Goal: Task Accomplishment & Management: Use online tool/utility

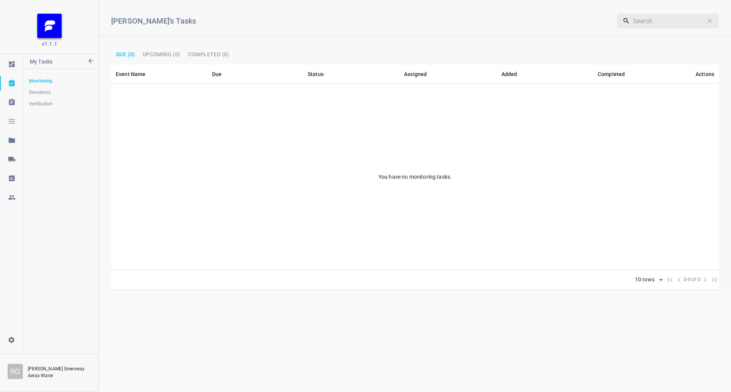
click at [11, 165] on link at bounding box center [11, 159] width 22 height 15
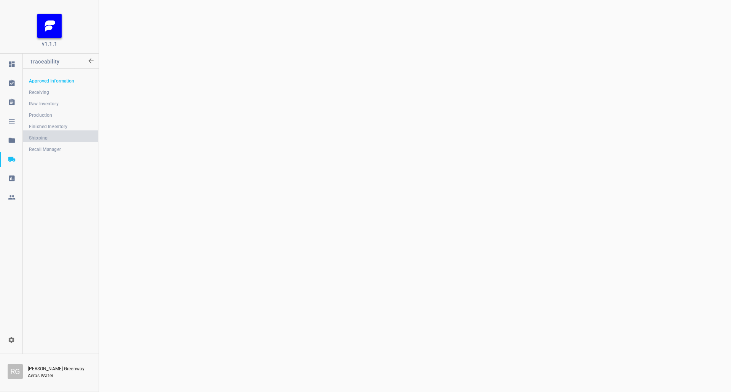
click at [54, 132] on link "Shipping" at bounding box center [60, 138] width 75 height 15
click at [272, 124] on div at bounding box center [415, 196] width 632 height 392
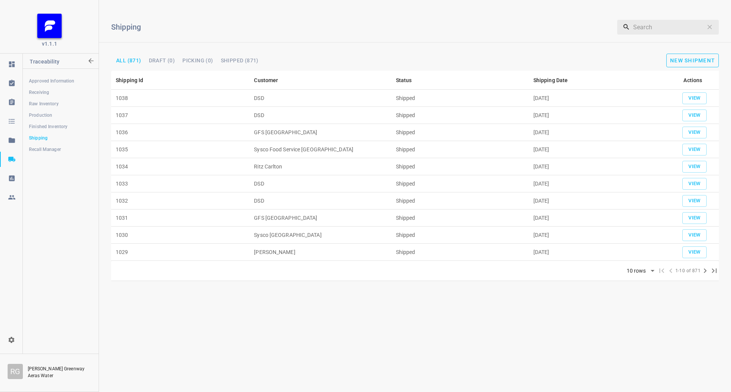
click at [692, 63] on span "New Shipment" at bounding box center [692, 60] width 45 height 6
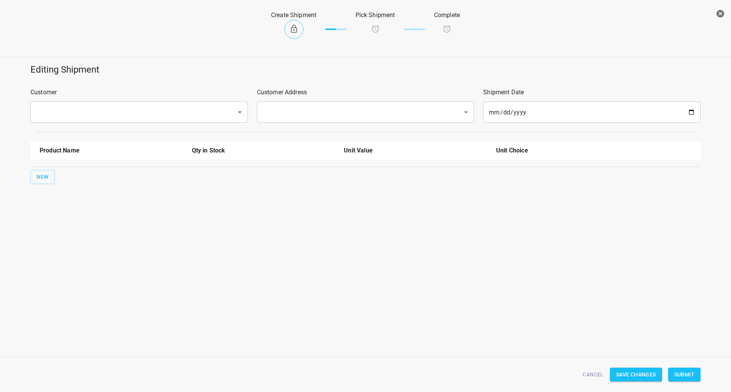
click at [172, 107] on input "text" at bounding box center [128, 112] width 189 height 14
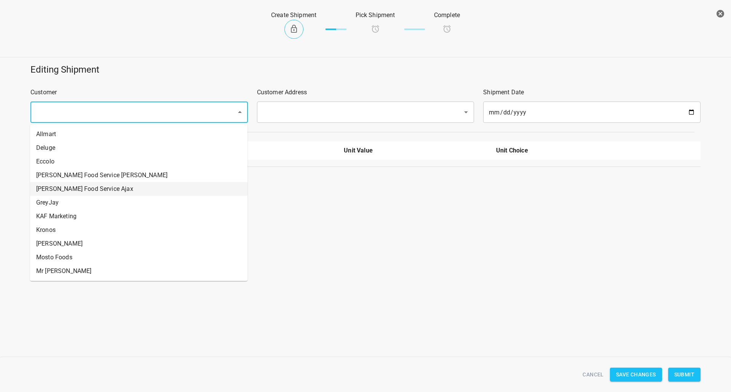
click at [140, 187] on li "[PERSON_NAME] Food Service Ajax" at bounding box center [138, 189] width 217 height 14
type input "[PERSON_NAME] Food Service Ajax"
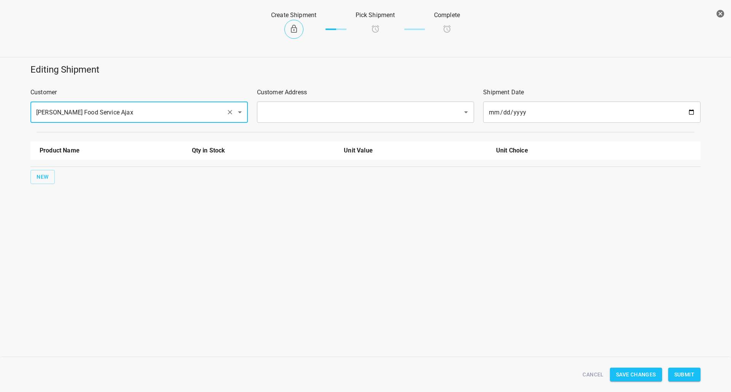
drag, startPoint x: 309, startPoint y: 107, endPoint x: 306, endPoint y: 110, distance: 4.6
click at [306, 110] on input "text" at bounding box center [354, 112] width 189 height 14
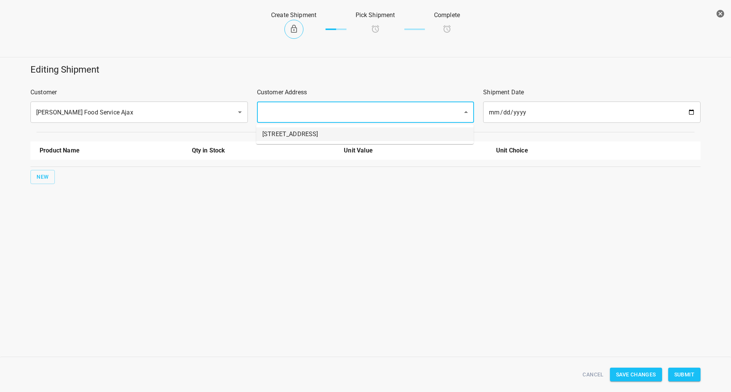
click at [292, 134] on li "[STREET_ADDRESS]" at bounding box center [364, 135] width 217 height 14
type input "[STREET_ADDRESS]"
click at [37, 180] on span "New" at bounding box center [43, 177] width 12 height 10
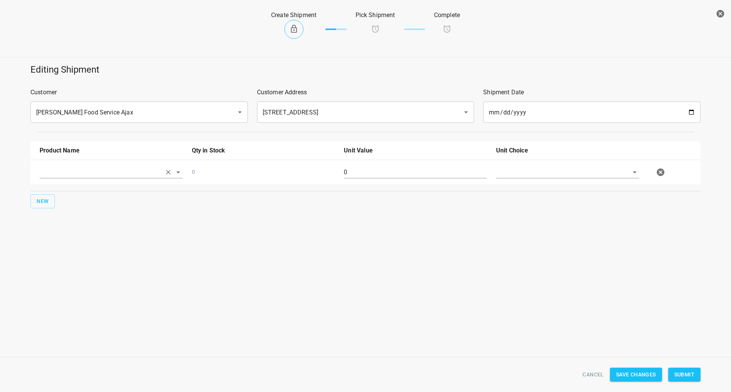
click at [67, 169] on input "text" at bounding box center [101, 172] width 122 height 12
click at [68, 190] on li "330ml Still" at bounding box center [111, 190] width 143 height 14
click at [56, 199] on div "New" at bounding box center [365, 201] width 673 height 17
click at [40, 201] on span "New" at bounding box center [43, 202] width 12 height 10
click at [106, 168] on input "330ml Still" at bounding box center [101, 172] width 122 height 12
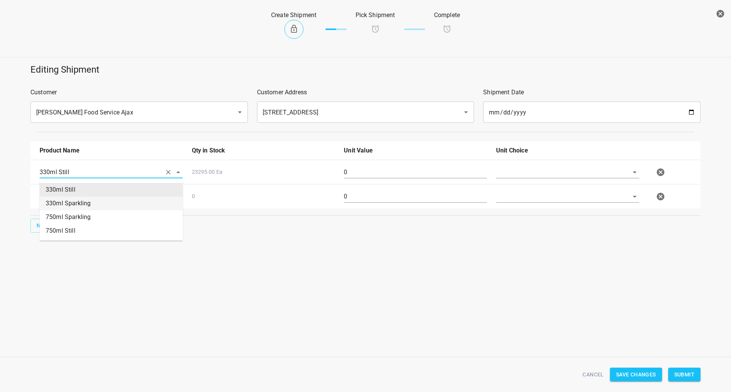
click at [92, 206] on li "330ml Sparkling" at bounding box center [111, 204] width 143 height 14
type input "330ml Sparkling"
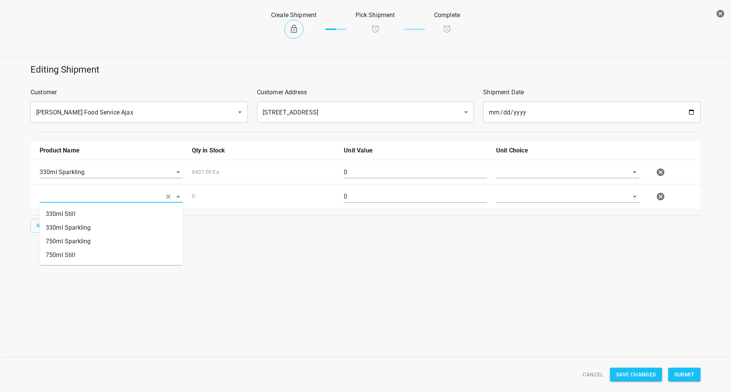
click at [77, 196] on input "text" at bounding box center [101, 197] width 122 height 12
click at [63, 254] on li "750ml Still" at bounding box center [111, 256] width 143 height 14
type input "750ml Still"
click at [43, 224] on span "New" at bounding box center [43, 226] width 12 height 10
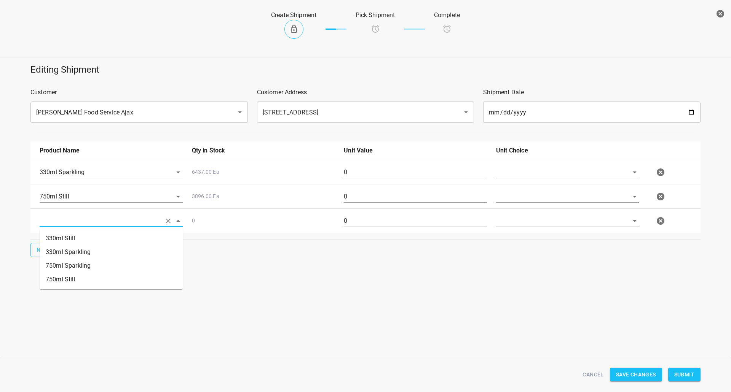
click at [59, 217] on input "text" at bounding box center [101, 221] width 122 height 12
click at [86, 264] on li "750ml Sparkling" at bounding box center [111, 266] width 143 height 14
type input "750ml Sparkling"
click at [554, 165] on div at bounding box center [567, 175] width 152 height 27
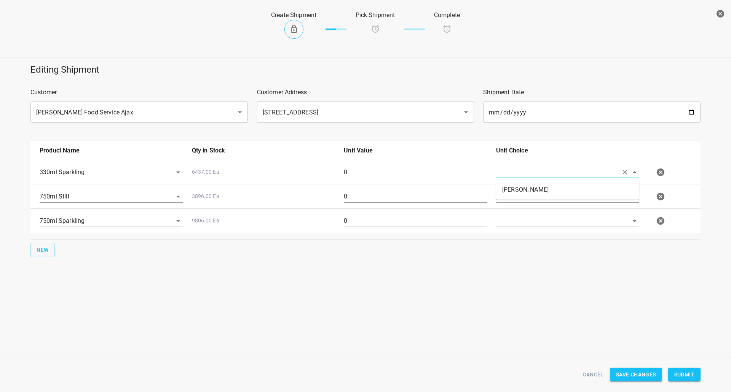
click at [541, 172] on input "text" at bounding box center [557, 172] width 122 height 12
click at [534, 187] on li "[PERSON_NAME]" at bounding box center [567, 190] width 143 height 14
type input "[PERSON_NAME]"
click at [528, 193] on input "text" at bounding box center [557, 197] width 122 height 12
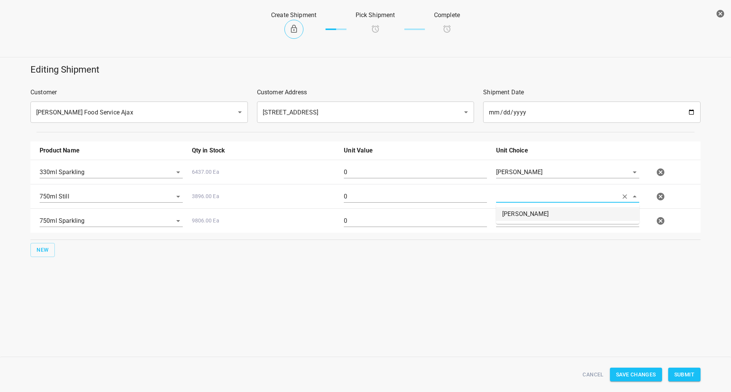
click at [518, 210] on li "[PERSON_NAME]" at bounding box center [567, 214] width 143 height 14
type input "[PERSON_NAME]"
click at [518, 217] on input "text" at bounding box center [557, 221] width 122 height 12
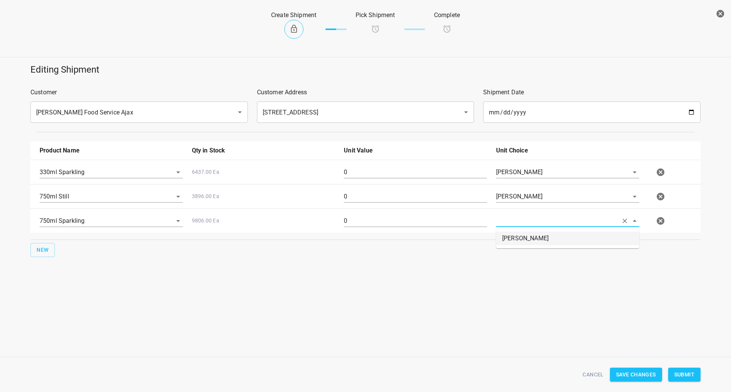
drag, startPoint x: 517, startPoint y: 223, endPoint x: 508, endPoint y: 239, distance: 18.7
click at [512, 241] on li "[PERSON_NAME]" at bounding box center [567, 239] width 143 height 14
type input "[PERSON_NAME]"
click at [443, 174] on input "0" at bounding box center [415, 172] width 143 height 12
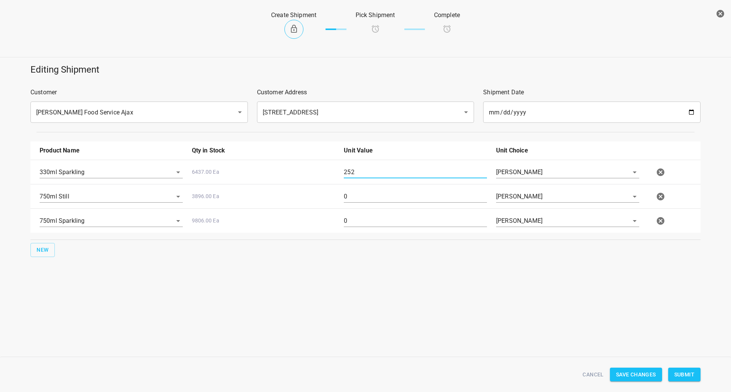
type input "252"
click at [373, 191] on input "0" at bounding box center [415, 197] width 143 height 12
click at [373, 192] on input "0" at bounding box center [415, 197] width 143 height 12
type input "128"
click at [369, 225] on input "0" at bounding box center [415, 221] width 143 height 12
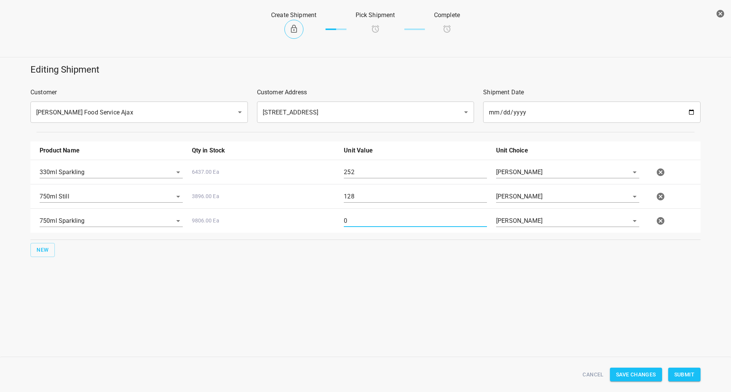
click at [369, 225] on input "0" at bounding box center [415, 221] width 143 height 12
type input "64"
drag, startPoint x: 691, startPoint y: 372, endPoint x: 577, endPoint y: 363, distance: 115.0
click at [691, 372] on span "Submit" at bounding box center [684, 375] width 20 height 10
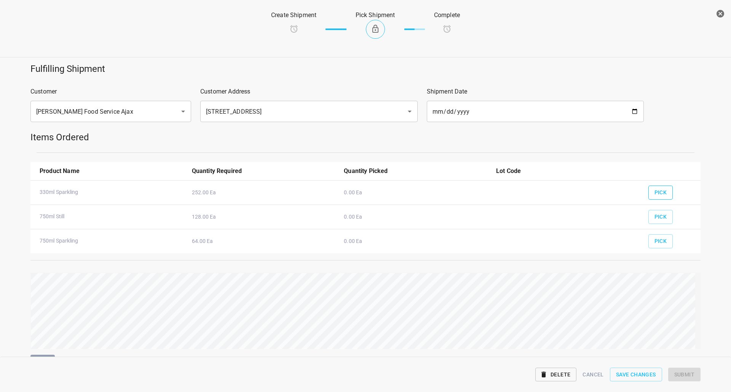
click at [654, 189] on span "Pick" at bounding box center [660, 193] width 13 height 10
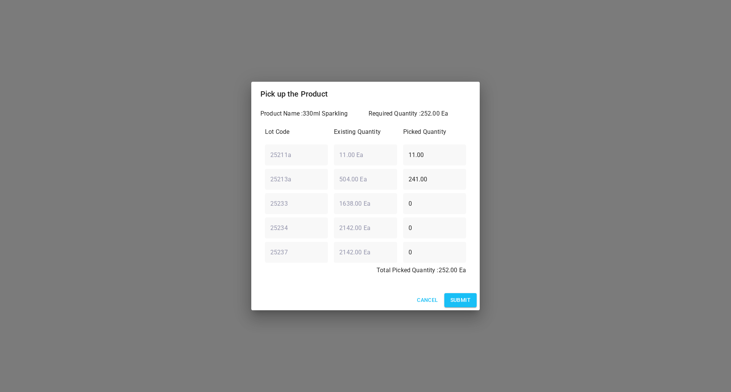
drag, startPoint x: 443, startPoint y: 186, endPoint x: 280, endPoint y: 192, distance: 163.8
click at [347, 192] on div "Lot Code Existing Quantity Picked Quantity 25211a ​ 11.00 Ea ​ 11.00 ​ 25213a ​…" at bounding box center [365, 203] width 210 height 161
type input "0"
drag, startPoint x: 422, startPoint y: 153, endPoint x: 196, endPoint y: 174, distance: 227.1
click at [232, 177] on div "Pick up the Product Product Name : 330ml Sparkling Required Quantity : 252.00 E…" at bounding box center [365, 196] width 731 height 392
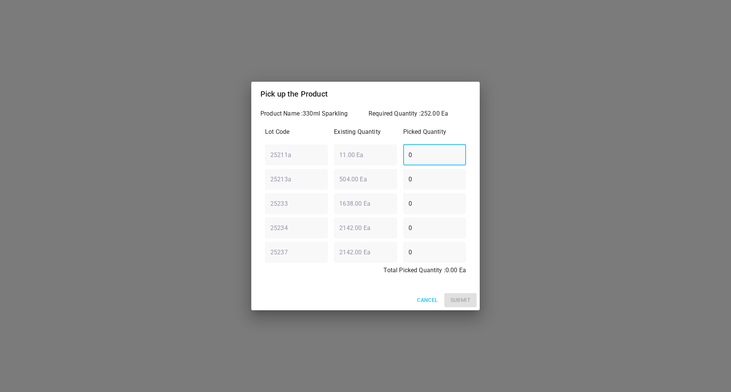
type input "0"
click at [302, 220] on div "Lot Code Existing Quantity Picked Quantity 25211a ​ 11.00 Ea ​ 0 ​ 25213a ​ 504…" at bounding box center [365, 203] width 210 height 161
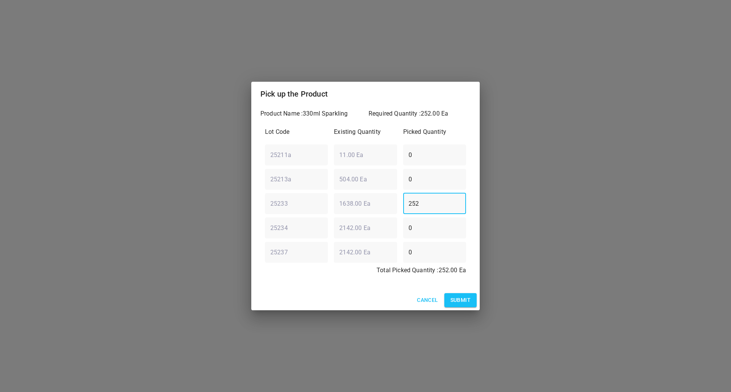
type input "252"
click at [455, 300] on span "Submit" at bounding box center [460, 301] width 20 height 10
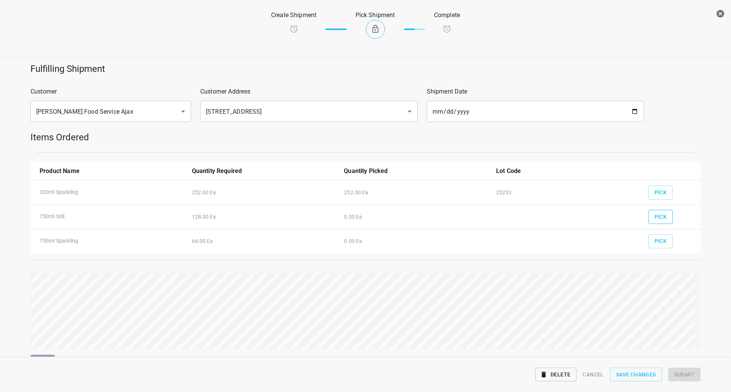
click at [648, 216] on button "Pick" at bounding box center [660, 217] width 25 height 14
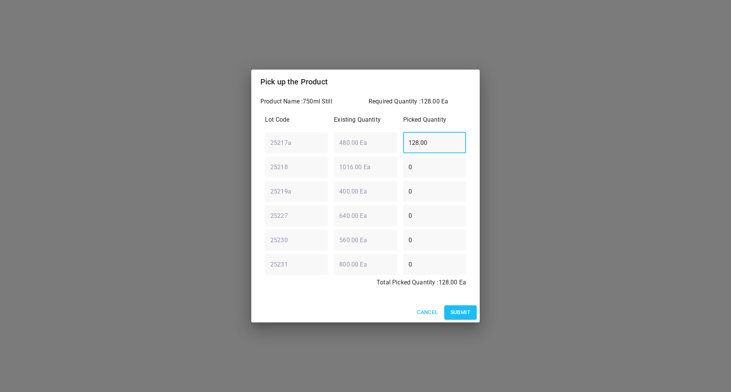
drag, startPoint x: 443, startPoint y: 139, endPoint x: 109, endPoint y: 171, distance: 335.3
click at [113, 170] on div "Pick up the Product Product Name : 750ml Still Required Quantity : 128.00 Ea Lo…" at bounding box center [365, 196] width 731 height 392
type input "0"
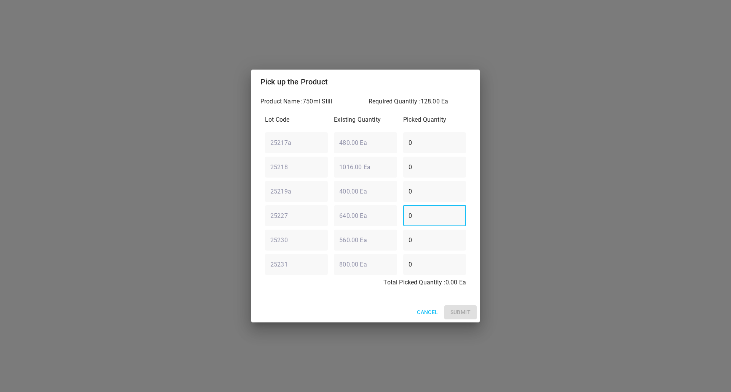
drag, startPoint x: 430, startPoint y: 218, endPoint x: 144, endPoint y: 290, distance: 294.8
click at [207, 245] on div "Pick up the Product Product Name : 750ml Still Required Quantity : 128.00 Ea Lo…" at bounding box center [365, 196] width 731 height 392
type input "128"
click at [468, 315] on span "Submit" at bounding box center [460, 313] width 20 height 10
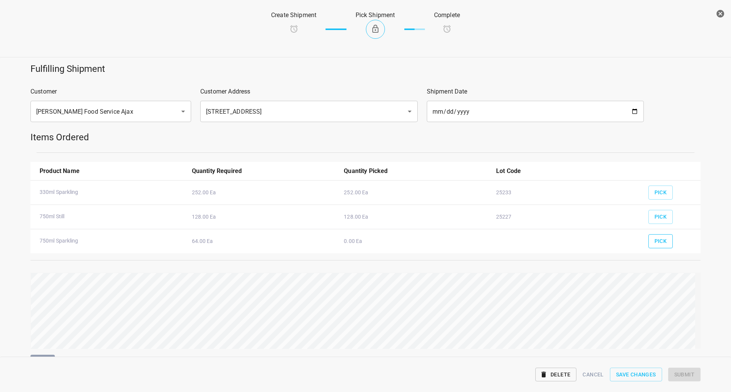
click at [660, 236] on button "Pick" at bounding box center [660, 241] width 25 height 14
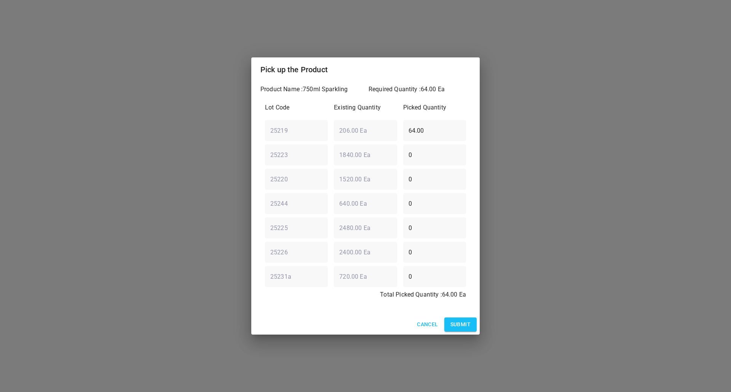
click at [297, 132] on div "25219 ​ 206.00 Ea ​ 64.00 ​" at bounding box center [365, 130] width 207 height 27
type input "0"
click at [300, 185] on div "25220 ​ 1520.00 Ea ​ 0 ​" at bounding box center [365, 179] width 207 height 27
type input "64"
click at [459, 325] on span "Submit" at bounding box center [460, 325] width 20 height 10
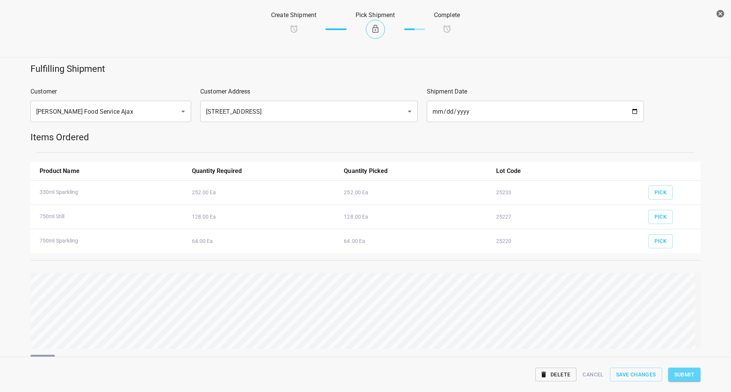
drag, startPoint x: 686, startPoint y: 376, endPoint x: 680, endPoint y: 373, distance: 6.9
click at [687, 375] on span "Submit" at bounding box center [684, 375] width 20 height 10
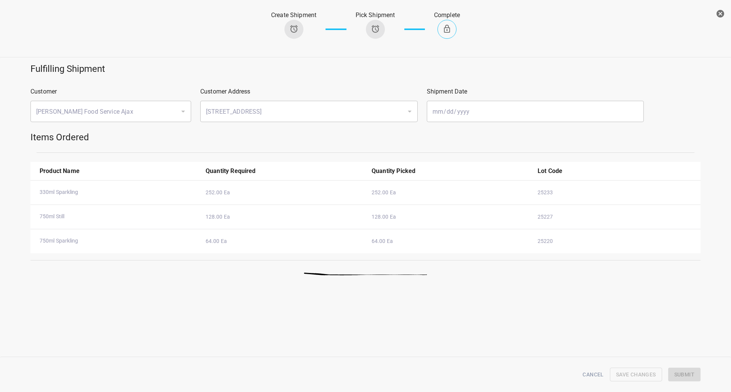
click at [718, 12] on icon "button" at bounding box center [720, 14] width 8 height 8
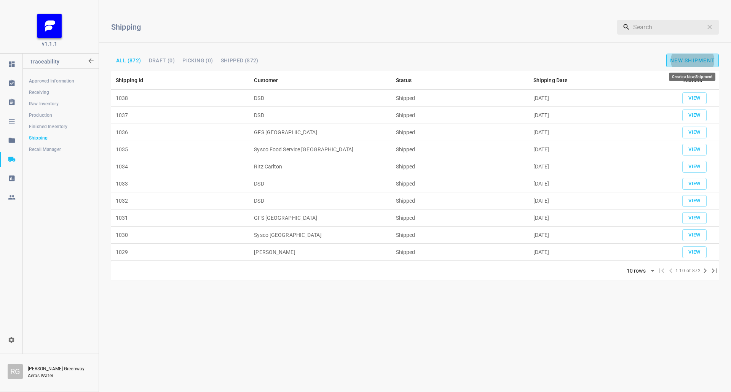
click at [703, 57] on button "New Shipment" at bounding box center [692, 61] width 53 height 14
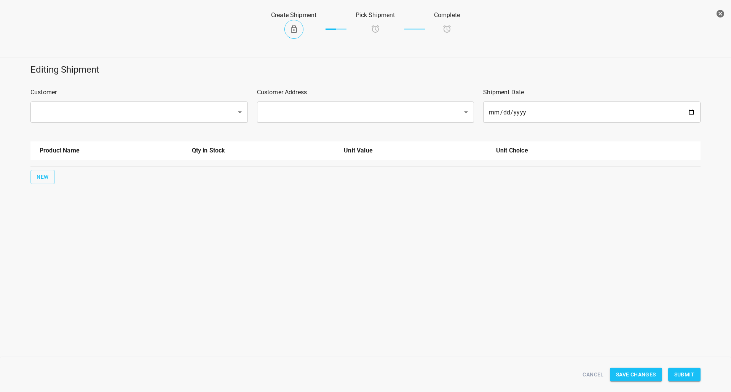
click at [130, 104] on div "​" at bounding box center [138, 112] width 217 height 21
click at [130, 106] on input "text" at bounding box center [128, 112] width 189 height 14
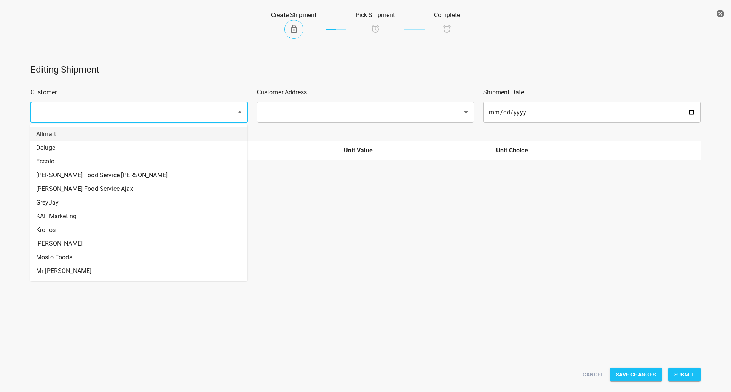
click at [97, 141] on li "Allmart" at bounding box center [138, 135] width 217 height 14
type input "Allmart"
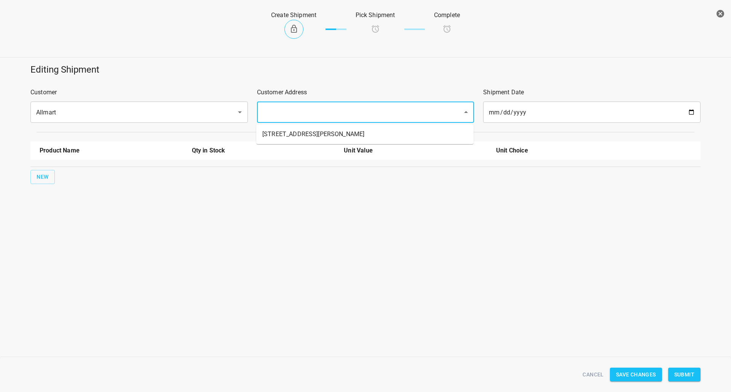
click at [312, 116] on input "text" at bounding box center [354, 112] width 189 height 14
drag, startPoint x: 290, startPoint y: 136, endPoint x: 20, endPoint y: 176, distance: 272.9
click at [289, 136] on li "[STREET_ADDRESS][PERSON_NAME]" at bounding box center [364, 135] width 217 height 14
type input "[STREET_ADDRESS][PERSON_NAME]"
click at [35, 179] on button "New" at bounding box center [42, 177] width 24 height 14
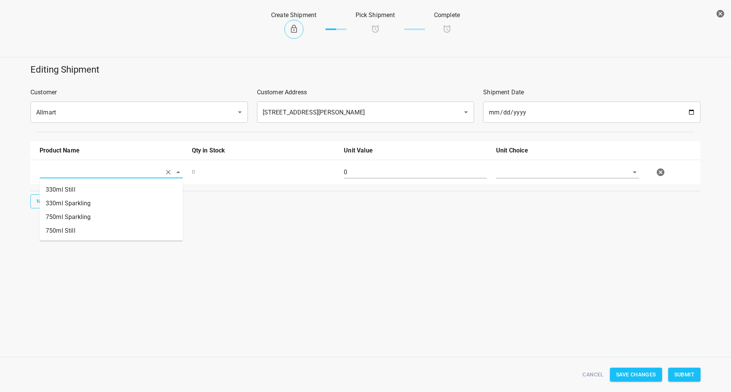
click at [48, 176] on input "text" at bounding box center [101, 172] width 122 height 12
click at [76, 189] on li "330ml Still" at bounding box center [111, 190] width 143 height 14
type input "330ml Still"
click at [47, 206] on span "New" at bounding box center [43, 202] width 12 height 10
click at [69, 200] on input "text" at bounding box center [101, 197] width 122 height 12
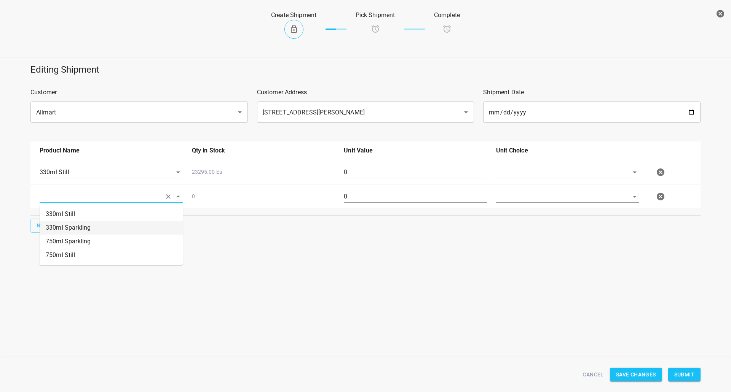
drag, startPoint x: 76, startPoint y: 225, endPoint x: 51, endPoint y: 234, distance: 26.6
click at [76, 226] on li "330ml Sparkling" at bounding box center [111, 228] width 143 height 14
type input "330ml Sparkling"
click at [48, 219] on button "New" at bounding box center [42, 226] width 24 height 14
click at [96, 212] on div at bounding box center [111, 223] width 152 height 27
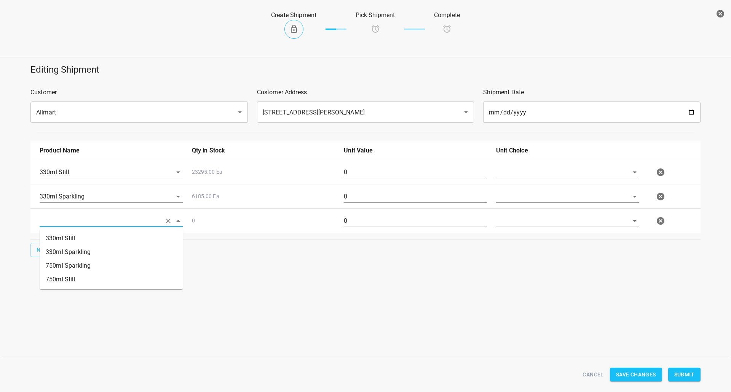
click at [99, 222] on input "text" at bounding box center [101, 221] width 122 height 12
drag, startPoint x: 81, startPoint y: 282, endPoint x: 75, endPoint y: 272, distance: 11.9
click at [80, 282] on li "750ml Still" at bounding box center [111, 280] width 143 height 14
type input "750ml Still"
click at [52, 253] on button "New" at bounding box center [42, 250] width 24 height 14
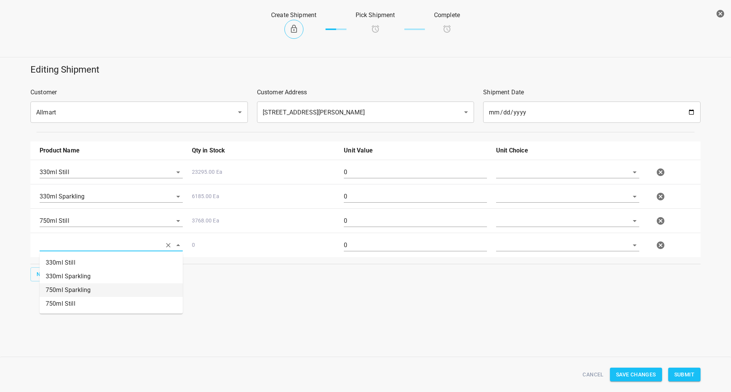
click at [92, 290] on li "750ml Sparkling" at bounding box center [111, 291] width 143 height 14
type input "750ml Sparkling"
click at [523, 177] on input "text" at bounding box center [557, 172] width 122 height 12
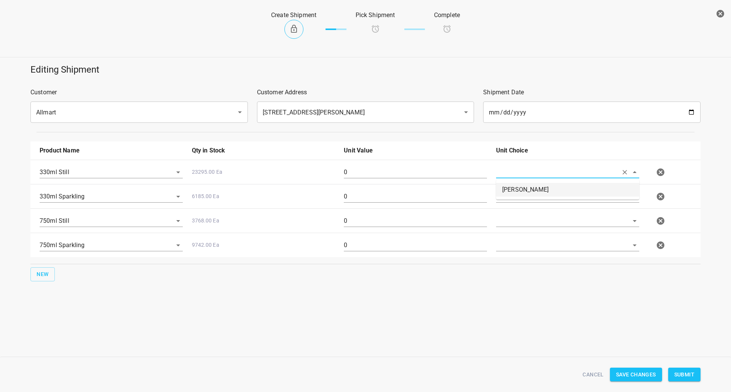
click at [516, 188] on li "[PERSON_NAME]" at bounding box center [567, 190] width 143 height 14
type input "[PERSON_NAME]"
click at [511, 199] on input "text" at bounding box center [557, 197] width 122 height 12
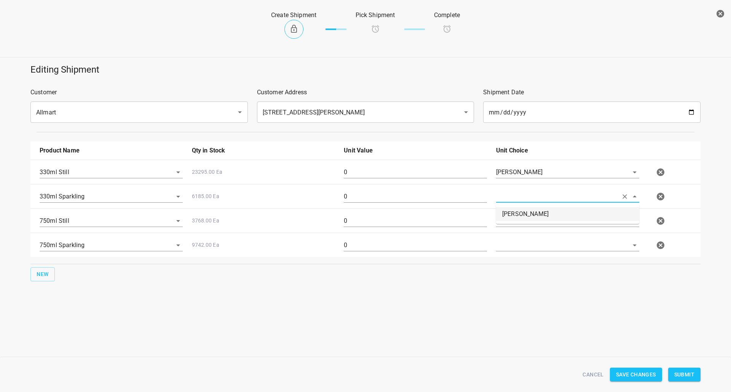
click at [511, 210] on li "[PERSON_NAME]" at bounding box center [567, 214] width 143 height 14
type input "[PERSON_NAME]"
click at [511, 218] on input "text" at bounding box center [557, 221] width 122 height 12
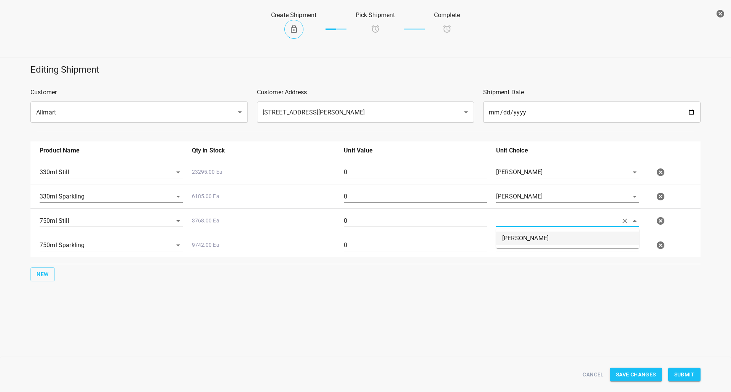
click at [511, 237] on li "[PERSON_NAME]" at bounding box center [567, 239] width 143 height 14
type input "[PERSON_NAME]"
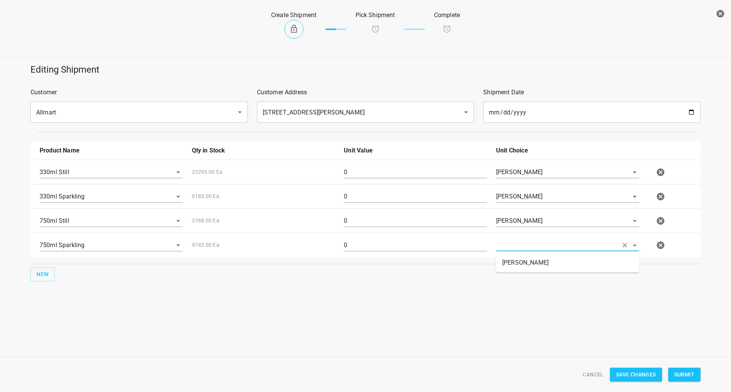
drag, startPoint x: 512, startPoint y: 241, endPoint x: 512, endPoint y: 253, distance: 12.2
click at [512, 242] on input "text" at bounding box center [557, 245] width 122 height 12
drag, startPoint x: 512, startPoint y: 253, endPoint x: 512, endPoint y: 257, distance: 4.6
click at [510, 244] on input "text" at bounding box center [557, 245] width 122 height 12
click at [512, 267] on li "[PERSON_NAME]" at bounding box center [567, 263] width 143 height 14
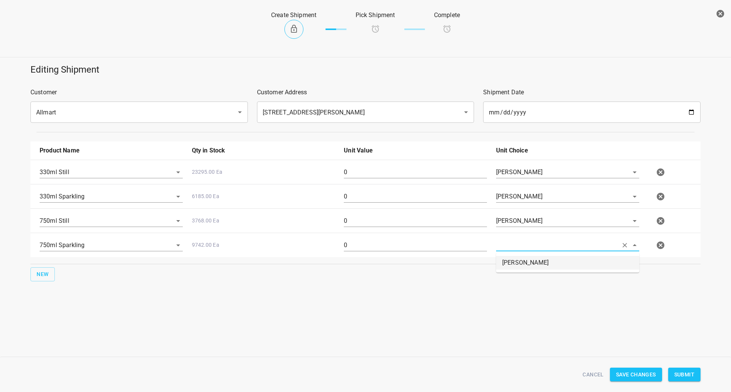
type input "[PERSON_NAME]"
click at [376, 172] on input "0" at bounding box center [415, 172] width 143 height 12
type input "90"
click at [414, 198] on input "0" at bounding box center [415, 197] width 143 height 12
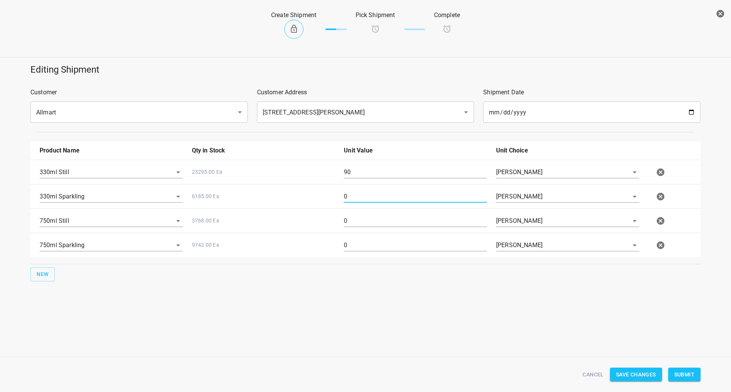
click at [414, 198] on input "0" at bounding box center [415, 197] width 143 height 12
type input "36"
click at [361, 218] on input "0" at bounding box center [415, 221] width 143 height 12
click at [360, 218] on input "0" at bounding box center [415, 221] width 143 height 12
type input "32"
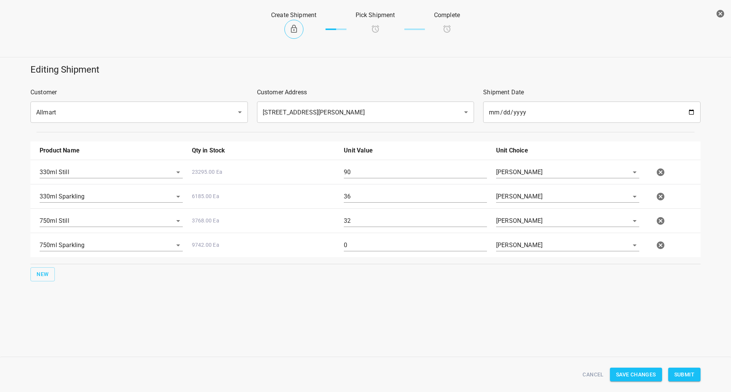
click at [389, 255] on div "0" at bounding box center [415, 248] width 152 height 27
click at [389, 244] on input "0" at bounding box center [415, 245] width 143 height 12
click at [389, 243] on input "0" at bounding box center [415, 245] width 143 height 12
type input "16"
click at [696, 375] on button "Submit" at bounding box center [684, 375] width 32 height 14
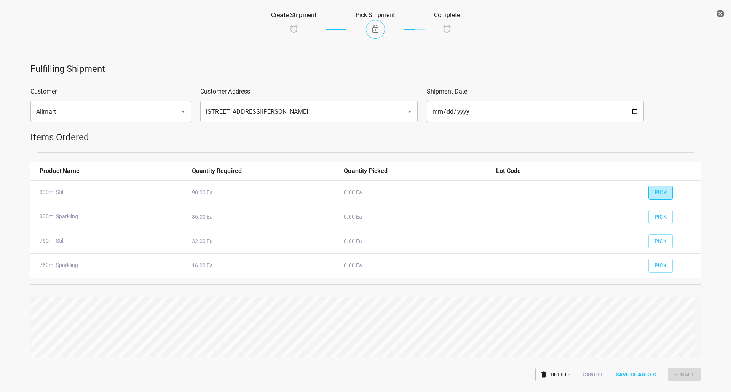
click at [666, 195] on button "Pick" at bounding box center [660, 193] width 25 height 14
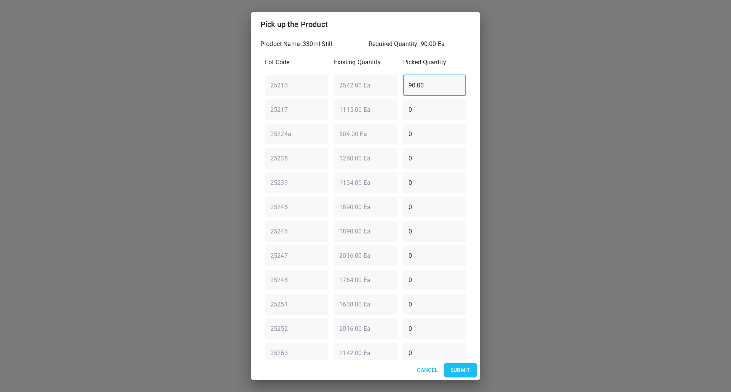
click at [361, 81] on div "25213 ​ 2542.00 Ea ​ 90.00 ​" at bounding box center [365, 85] width 207 height 27
type input "0"
drag, startPoint x: 412, startPoint y: 109, endPoint x: 174, endPoint y: 113, distance: 237.9
click at [187, 113] on div "Pick up the Product Product Name : 330ml Still Required Quantity : 90.00 Ea Lot…" at bounding box center [365, 196] width 731 height 392
type input "90"
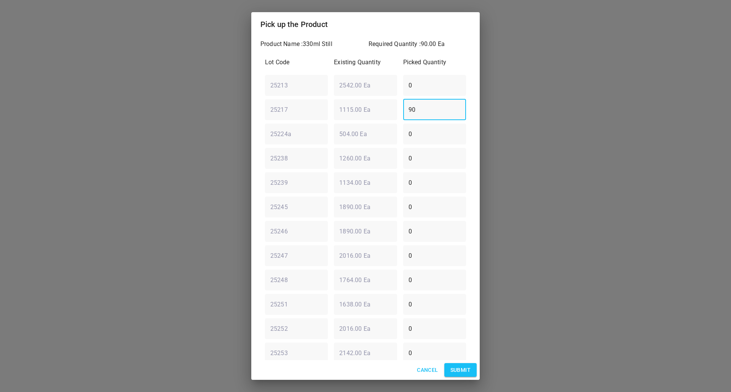
click at [469, 373] on span "Submit" at bounding box center [460, 371] width 20 height 10
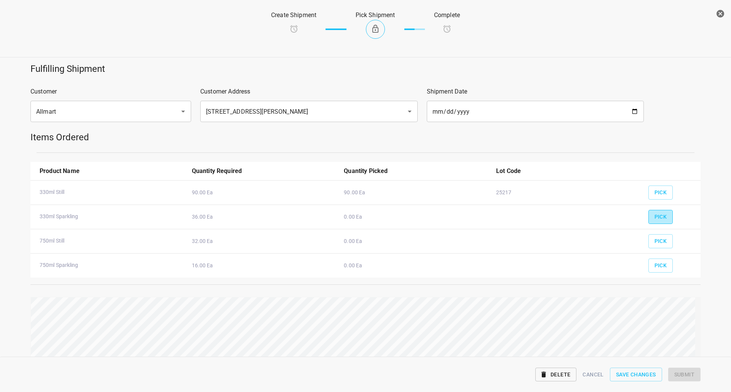
click at [660, 220] on span "Pick" at bounding box center [660, 217] width 13 height 10
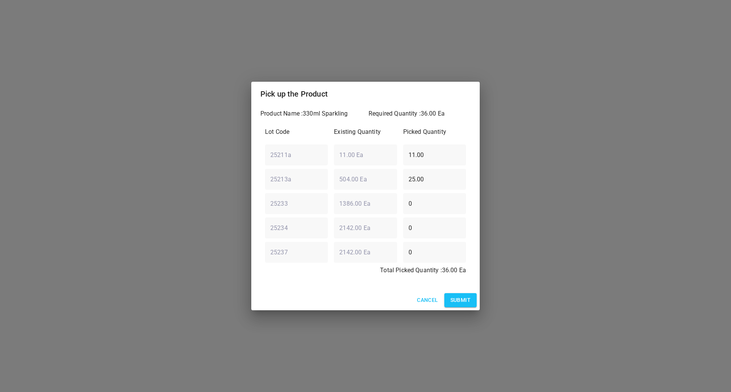
click at [464, 294] on button "Submit" at bounding box center [460, 300] width 32 height 14
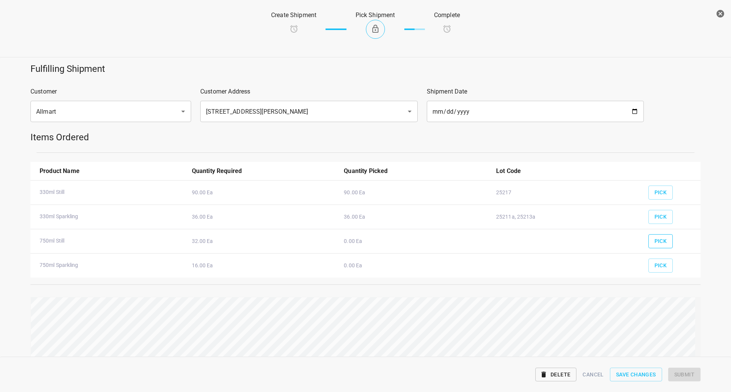
click at [648, 245] on button "Pick" at bounding box center [660, 241] width 25 height 14
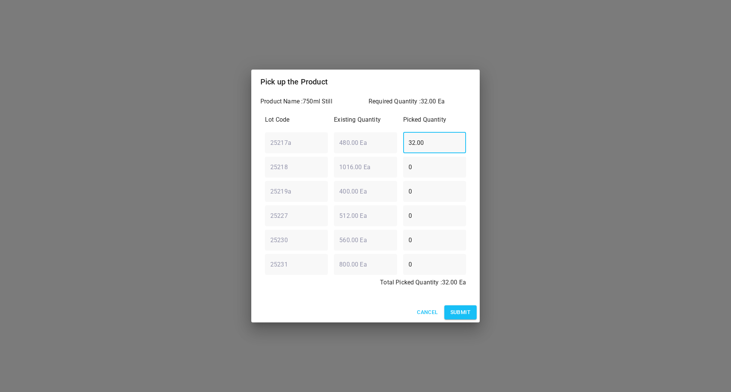
drag, startPoint x: 436, startPoint y: 142, endPoint x: 221, endPoint y: 138, distance: 215.1
click at [235, 144] on div "Pick up the Product Product Name : 750ml Still Required Quantity : 32.00 Ea Lot…" at bounding box center [365, 196] width 731 height 392
type input "0"
click at [273, 220] on div "25227 ​ 512.00 Ea ​ 0 ​" at bounding box center [365, 215] width 207 height 27
type input "32"
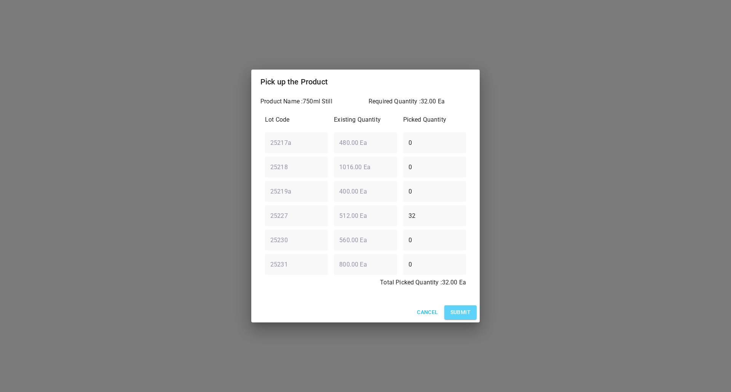
click at [464, 314] on span "Submit" at bounding box center [460, 313] width 20 height 10
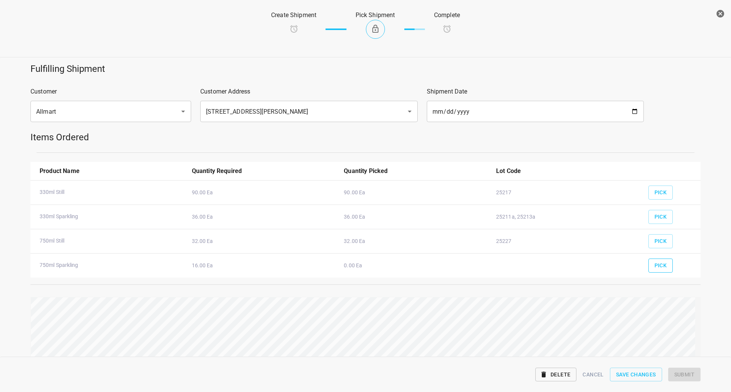
click at [654, 263] on span "Pick" at bounding box center [660, 266] width 13 height 10
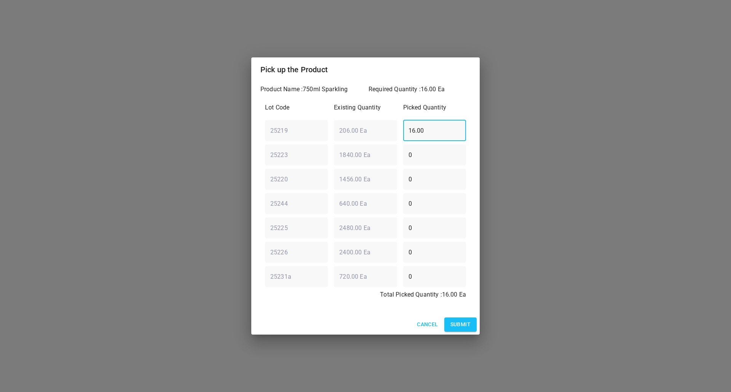
drag, startPoint x: 427, startPoint y: 129, endPoint x: 349, endPoint y: 120, distance: 77.8
click at [335, 118] on div "25219 ​ 206.00 Ea ​ 16.00 ​" at bounding box center [365, 130] width 207 height 27
type input "0"
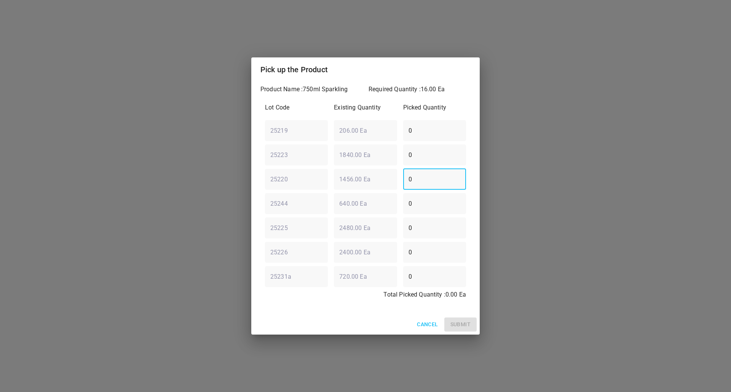
click at [365, 189] on div "25220 ​ 1456.00 Ea ​ 0 ​" at bounding box center [365, 179] width 207 height 27
type input "16"
click at [463, 326] on span "Submit" at bounding box center [460, 325] width 20 height 10
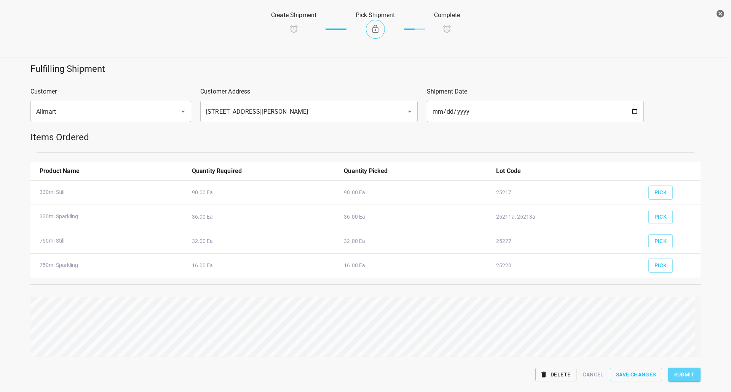
click at [682, 377] on span "Submit" at bounding box center [684, 375] width 20 height 10
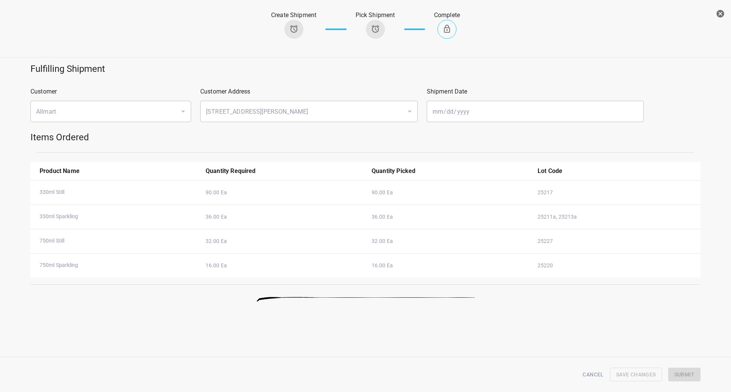
click at [720, 11] on icon "button" at bounding box center [720, 14] width 8 height 8
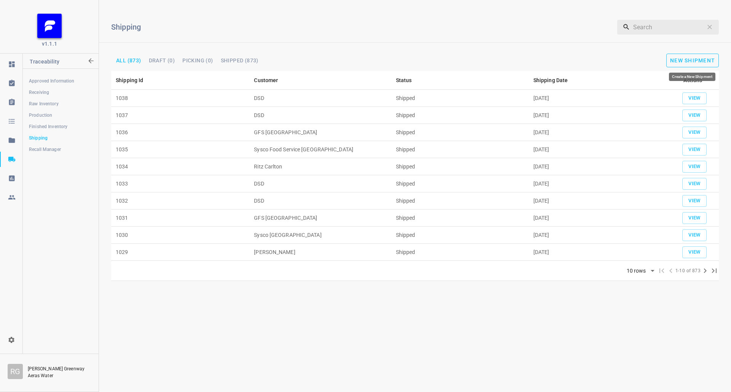
click at [692, 56] on button "New Shipment" at bounding box center [692, 61] width 53 height 14
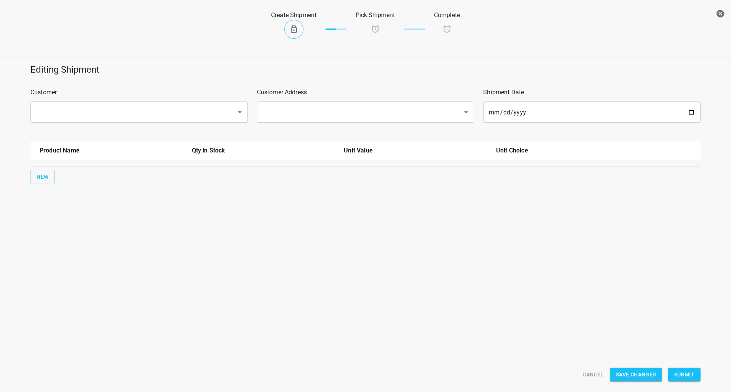
click at [146, 113] on input "text" at bounding box center [128, 112] width 189 height 14
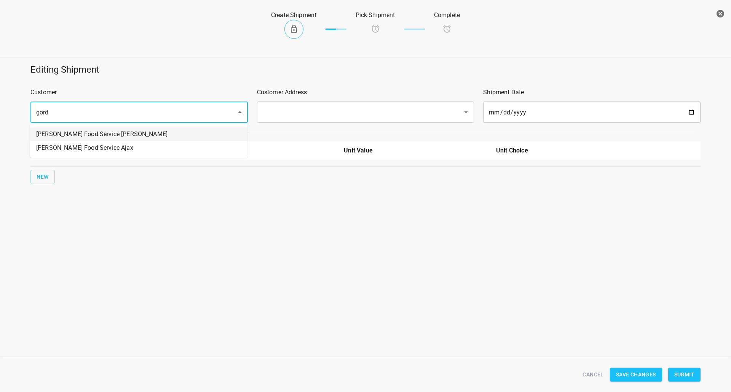
click at [139, 134] on li "[PERSON_NAME] Food Service [PERSON_NAME]" at bounding box center [138, 135] width 217 height 14
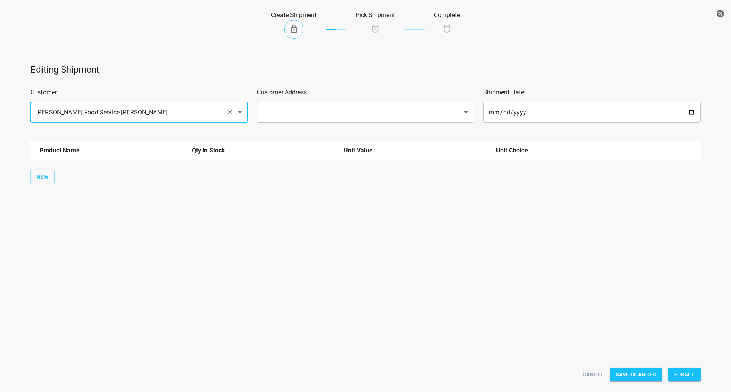
type input "[PERSON_NAME] Food Service [PERSON_NAME]"
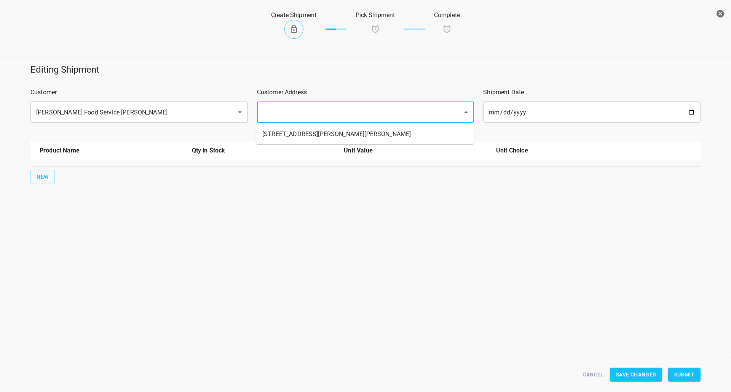
click at [345, 119] on input "text" at bounding box center [354, 112] width 189 height 14
click at [296, 139] on li "[STREET_ADDRESS][PERSON_NAME][PERSON_NAME]" at bounding box center [364, 135] width 217 height 14
type input "[STREET_ADDRESS][PERSON_NAME][PERSON_NAME]"
click at [29, 184] on div "New" at bounding box center [365, 177] width 673 height 17
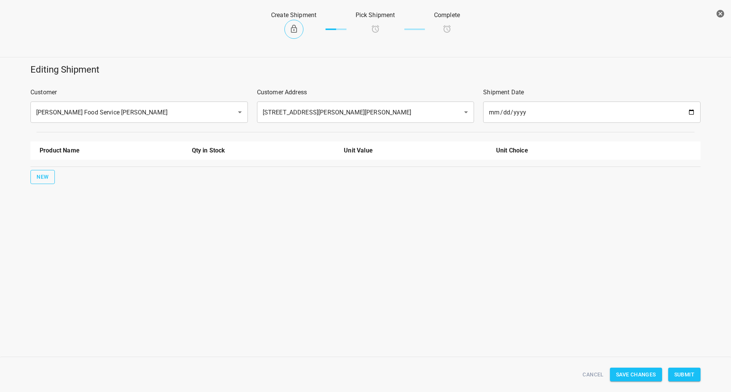
click at [39, 176] on span "New" at bounding box center [43, 177] width 12 height 10
click at [75, 167] on input "text" at bounding box center [101, 172] width 122 height 12
click at [76, 195] on li "330ml Still" at bounding box center [111, 190] width 143 height 14
type input "330ml Still"
click at [52, 203] on button "New" at bounding box center [42, 201] width 24 height 14
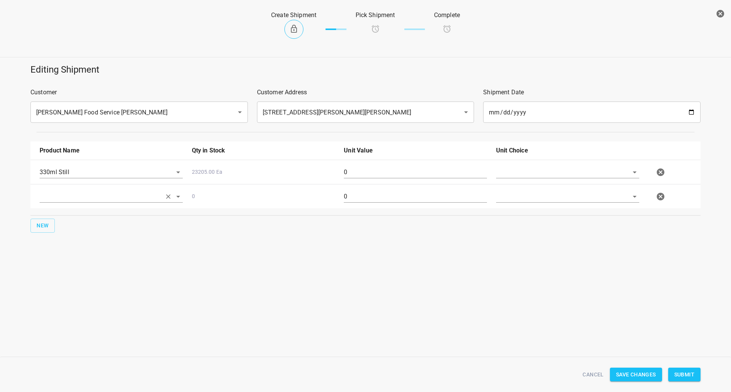
click at [53, 200] on input "text" at bounding box center [101, 197] width 122 height 12
click at [70, 231] on li "330ml Sparkling" at bounding box center [111, 228] width 143 height 14
type input "330ml Sparkling"
click at [48, 223] on span "New" at bounding box center [43, 226] width 12 height 10
click at [78, 217] on input "text" at bounding box center [101, 221] width 122 height 12
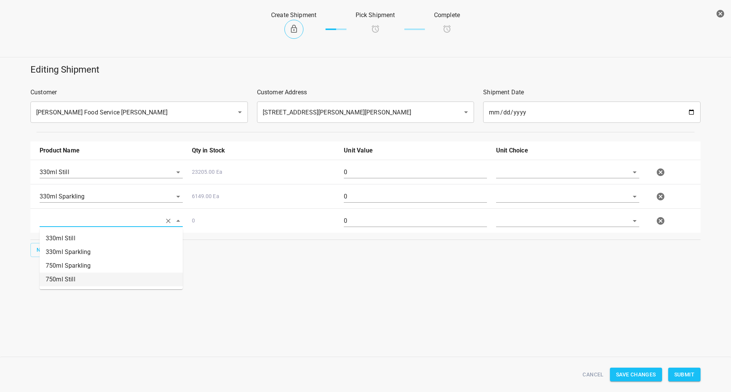
click at [70, 280] on li "750ml Still" at bounding box center [111, 280] width 143 height 14
type input "750ml Still"
click at [38, 253] on span "New" at bounding box center [43, 250] width 12 height 10
click at [67, 249] on input "text" at bounding box center [101, 245] width 122 height 12
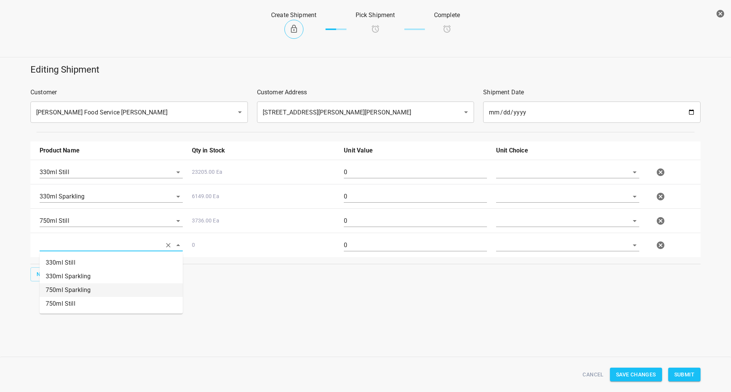
click at [70, 289] on li "750ml Sparkling" at bounding box center [111, 291] width 143 height 14
type input "750ml Sparkling"
click at [524, 181] on div "330ml Sparkling 6149.00 Ea 0" at bounding box center [367, 196] width 664 height 33
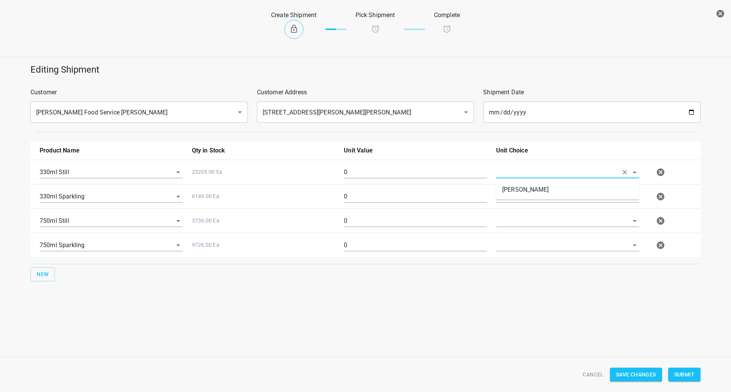
drag, startPoint x: 529, startPoint y: 171, endPoint x: 528, endPoint y: 180, distance: 8.5
click at [529, 172] on input "text" at bounding box center [557, 172] width 122 height 12
click at [520, 196] on li "[PERSON_NAME]" at bounding box center [567, 190] width 143 height 14
type input "[PERSON_NAME]"
click at [520, 196] on input "text" at bounding box center [557, 197] width 122 height 12
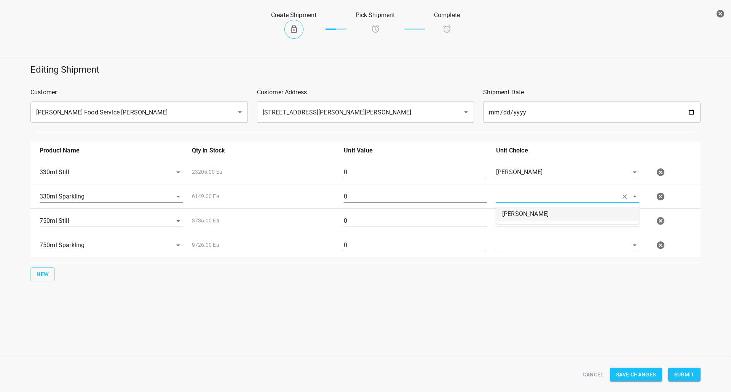
drag, startPoint x: 519, startPoint y: 211, endPoint x: 515, endPoint y: 217, distance: 7.1
click at [518, 211] on li "[PERSON_NAME]" at bounding box center [567, 214] width 143 height 14
type input "[PERSON_NAME]"
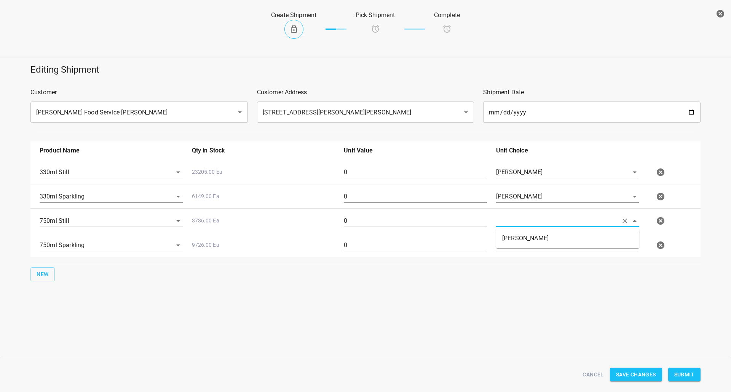
drag, startPoint x: 515, startPoint y: 217, endPoint x: 514, endPoint y: 226, distance: 9.9
click at [513, 218] on input "text" at bounding box center [557, 221] width 122 height 12
drag, startPoint x: 514, startPoint y: 227, endPoint x: 513, endPoint y: 233, distance: 5.8
drag, startPoint x: 514, startPoint y: 219, endPoint x: 514, endPoint y: 226, distance: 6.9
click at [513, 219] on input "text" at bounding box center [557, 221] width 122 height 12
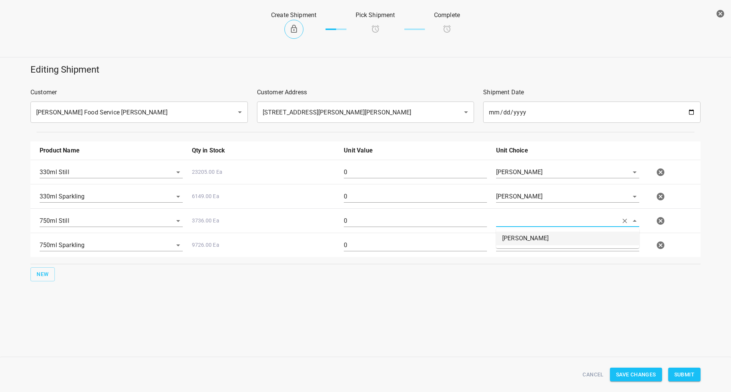
drag, startPoint x: 515, startPoint y: 234, endPoint x: 511, endPoint y: 242, distance: 8.5
click at [515, 234] on li "[PERSON_NAME]" at bounding box center [567, 239] width 143 height 14
type input "[PERSON_NAME]"
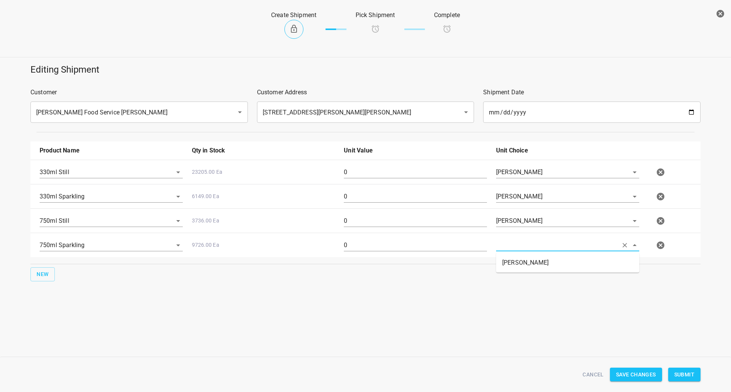
drag, startPoint x: 510, startPoint y: 244, endPoint x: 510, endPoint y: 253, distance: 9.2
click at [510, 246] on input "text" at bounding box center [557, 245] width 122 height 12
click at [508, 266] on li "[PERSON_NAME]" at bounding box center [567, 263] width 143 height 14
type input "[PERSON_NAME]"
click at [385, 172] on input "0" at bounding box center [415, 172] width 143 height 12
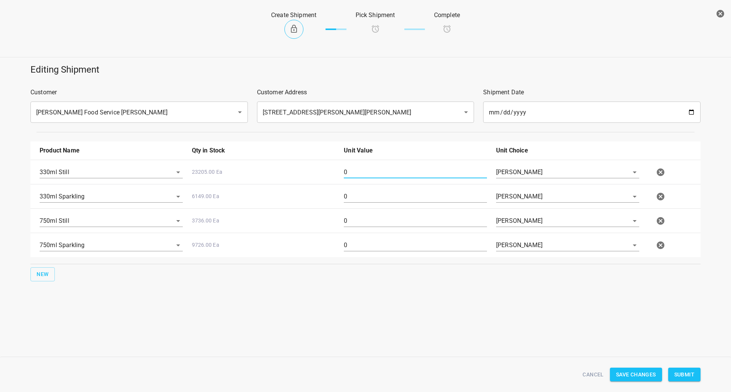
click at [385, 172] on input "0" at bounding box center [415, 172] width 143 height 12
type input "504"
click at [402, 193] on input "0" at bounding box center [415, 197] width 143 height 12
type input "378"
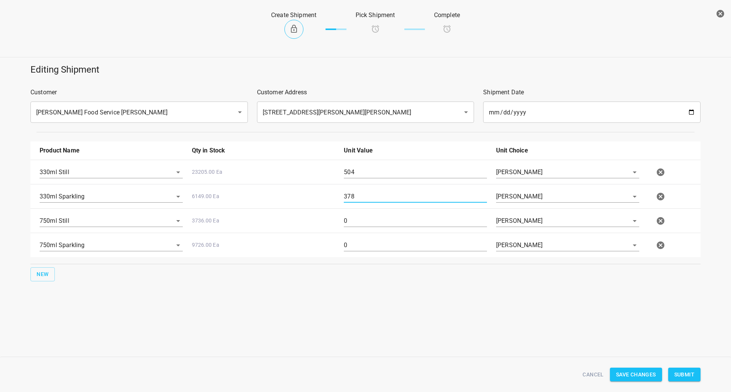
click at [356, 226] on input "0" at bounding box center [415, 221] width 143 height 12
drag, startPoint x: 355, startPoint y: 226, endPoint x: 356, endPoint y: 236, distance: 10.7
click at [355, 226] on input "0" at bounding box center [415, 221] width 143 height 12
type input "144"
click at [355, 237] on div "0" at bounding box center [415, 248] width 152 height 27
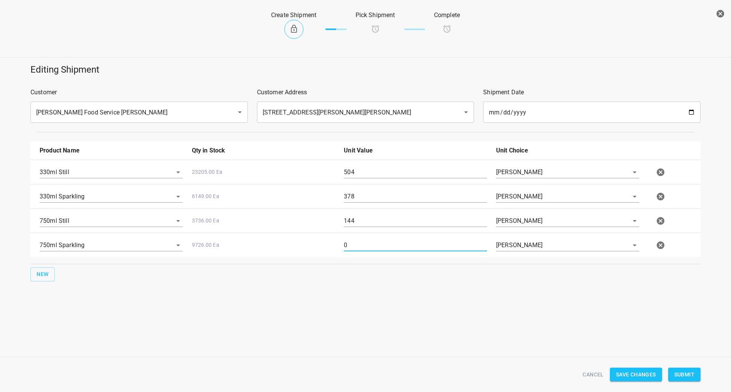
click at [357, 241] on input "0" at bounding box center [415, 245] width 143 height 12
type input "144"
click at [682, 376] on span "Submit" at bounding box center [684, 375] width 20 height 10
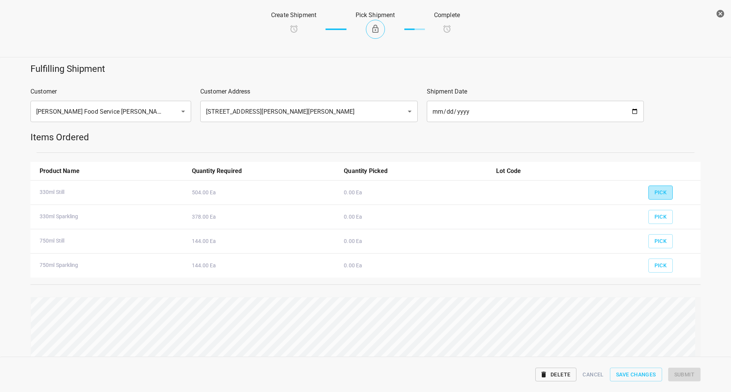
click at [654, 191] on span "Pick" at bounding box center [660, 193] width 13 height 10
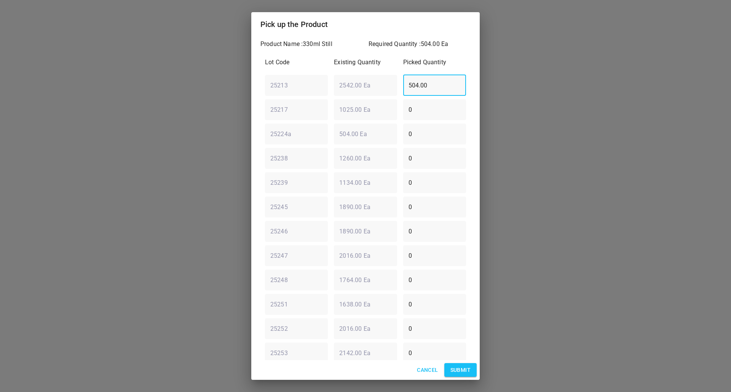
drag, startPoint x: 277, startPoint y: 92, endPoint x: 117, endPoint y: 95, distance: 160.3
click at [118, 99] on div "Pick up the Product Product Name : 330ml Still Required Quantity : 504.00 Ea Lo…" at bounding box center [365, 196] width 731 height 392
type input "252"
click at [303, 148] on div "Lot Code Existing Quantity Picked Quantity 25213 ​ 2542.00 Ea ​ 252 ​ 25217 ​ 1…" at bounding box center [365, 243] width 210 height 381
type input "126"
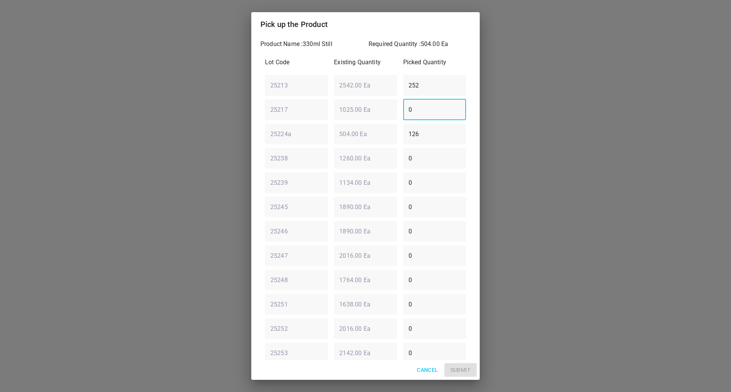
drag, startPoint x: 433, startPoint y: 105, endPoint x: 26, endPoint y: 77, distance: 407.4
click at [116, 94] on div "Pick up the Product Product Name : 330ml Still Required Quantity : 504.00 Ea Lo…" at bounding box center [365, 196] width 731 height 392
type input "126"
drag, startPoint x: 469, startPoint y: 371, endPoint x: 481, endPoint y: 352, distance: 22.2
click at [468, 371] on span "Submit" at bounding box center [460, 371] width 20 height 10
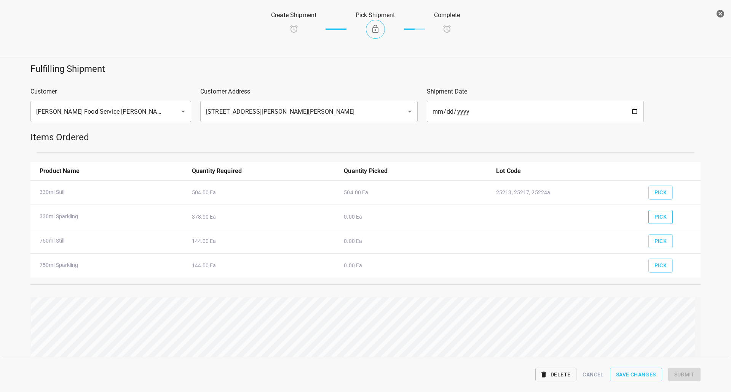
click at [663, 213] on button "Pick" at bounding box center [660, 217] width 25 height 14
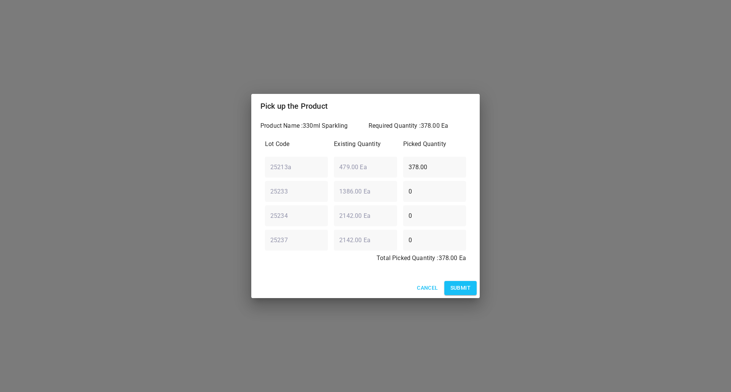
drag, startPoint x: 464, startPoint y: 285, endPoint x: 635, endPoint y: 252, distance: 173.6
click at [465, 285] on span "Submit" at bounding box center [460, 289] width 20 height 10
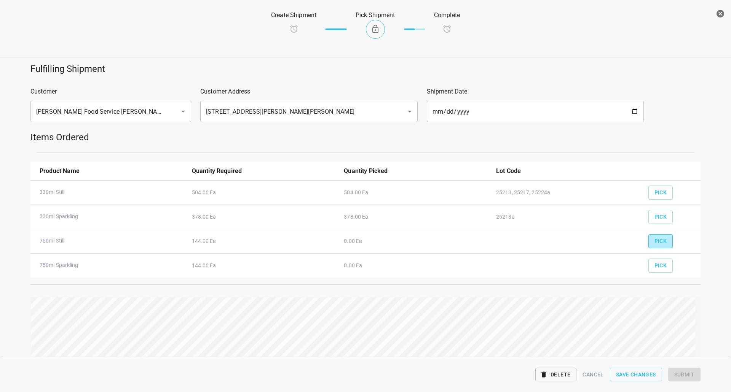
click at [657, 241] on span "Pick" at bounding box center [660, 242] width 13 height 10
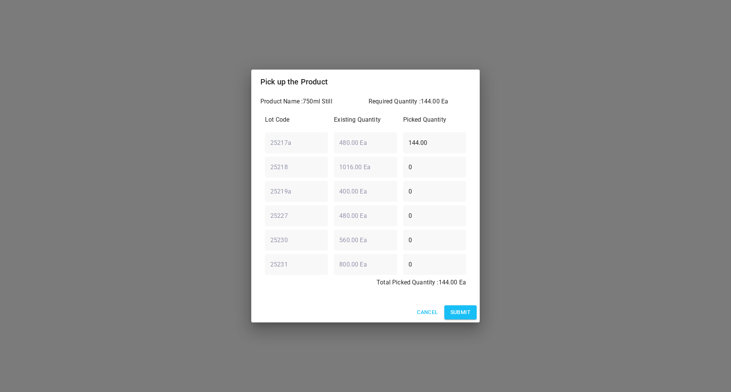
drag, startPoint x: 437, startPoint y: 139, endPoint x: 56, endPoint y: 128, distance: 380.4
click at [68, 145] on div "Pick up the Product Product Name : 750ml Still Required Quantity : 144.00 Ea Lo…" at bounding box center [365, 196] width 731 height 392
type input "0"
click at [356, 224] on div "25227 ​ 480.00 Ea ​ 0 ​" at bounding box center [365, 215] width 207 height 27
type input "144"
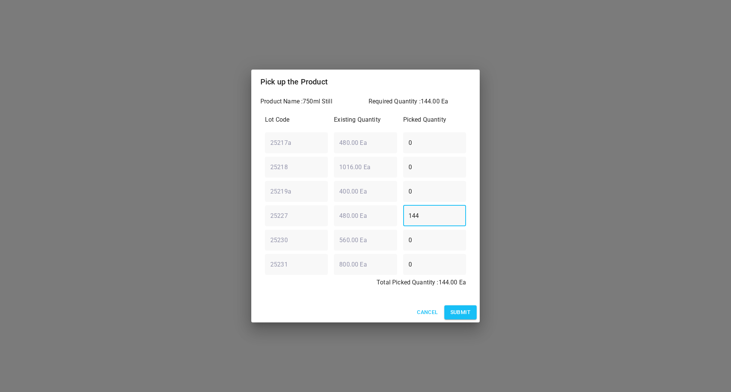
click at [454, 309] on span "Submit" at bounding box center [460, 313] width 20 height 10
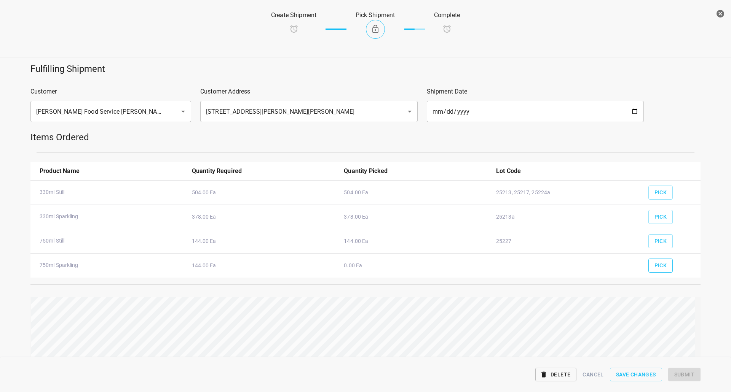
click at [654, 263] on span "Pick" at bounding box center [660, 266] width 13 height 10
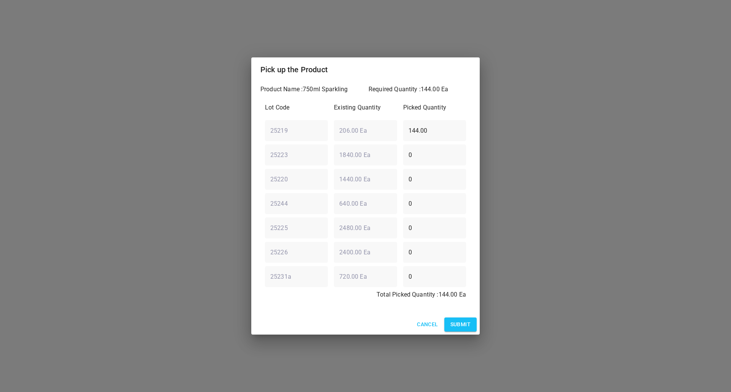
drag, startPoint x: 454, startPoint y: 126, endPoint x: 0, endPoint y: 121, distance: 454.5
click at [0, 141] on div "Pick up the Product Product Name : 750ml Sparkling Required Quantity : 144.00 E…" at bounding box center [365, 196] width 731 height 392
type input "0"
drag, startPoint x: 365, startPoint y: 185, endPoint x: 0, endPoint y: 318, distance: 388.2
click at [190, 216] on div "Pick up the Product Product Name : 750ml Sparkling Required Quantity : 144.00 E…" at bounding box center [365, 196] width 731 height 392
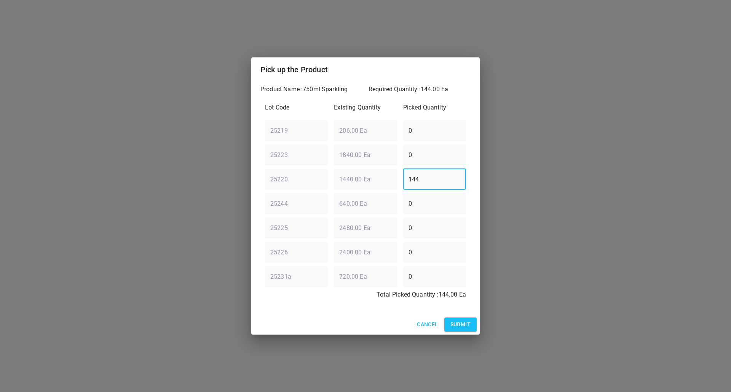
type input "144"
click at [463, 323] on span "Submit" at bounding box center [460, 325] width 20 height 10
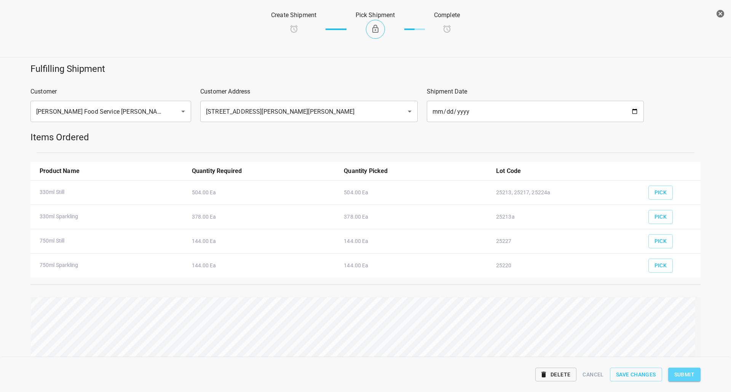
click at [690, 374] on span "Submit" at bounding box center [684, 375] width 20 height 10
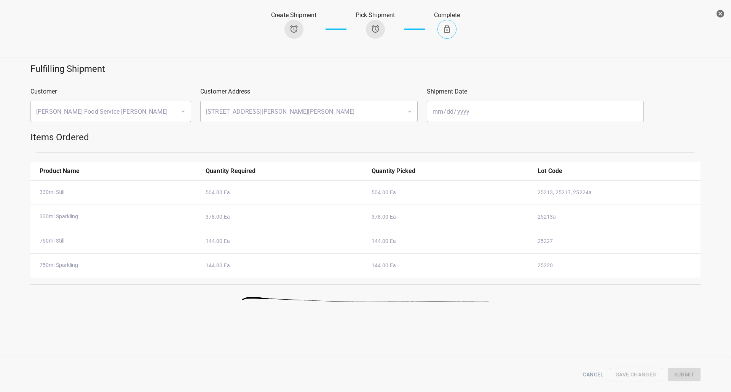
click at [718, 15] on icon "button" at bounding box center [720, 14] width 8 height 8
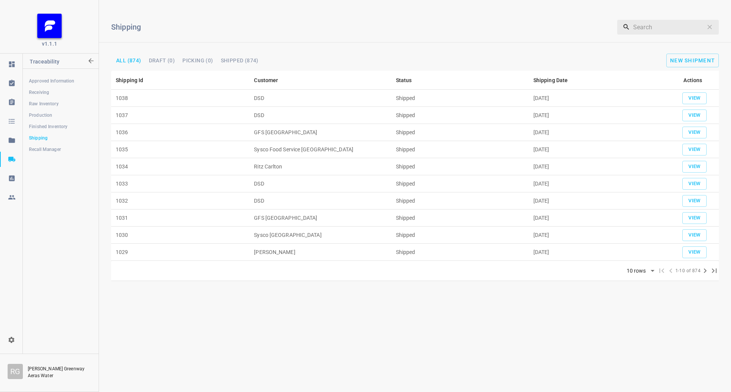
click at [65, 129] on span "Finished Inventory" at bounding box center [60, 127] width 63 height 8
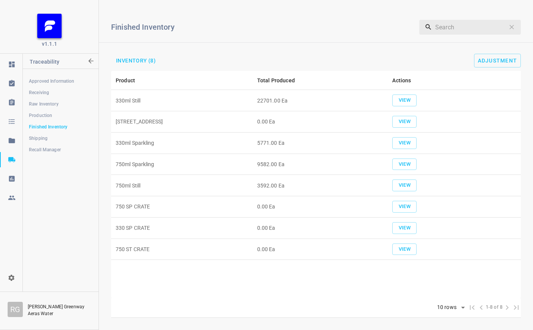
click at [357, 28] on h6 "Finished Inventory" at bounding box center [243, 27] width 265 height 12
